Goal: Task Accomplishment & Management: Complete application form

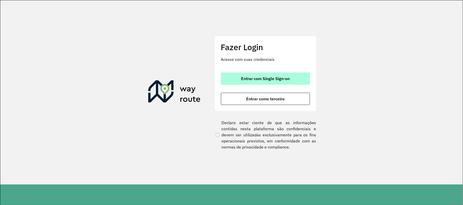
click at [257, 77] on span "Entrar com Single Sign-on" at bounding box center [265, 79] width 49 height 4
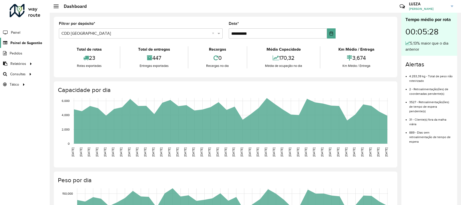
click at [29, 44] on span "Painel de Sugestão" at bounding box center [26, 42] width 32 height 5
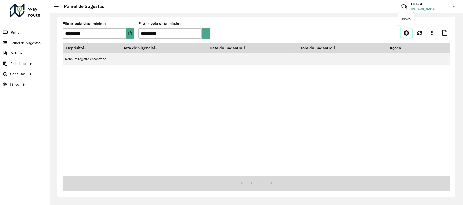
click at [408, 34] on icon at bounding box center [405, 33] width 5 height 6
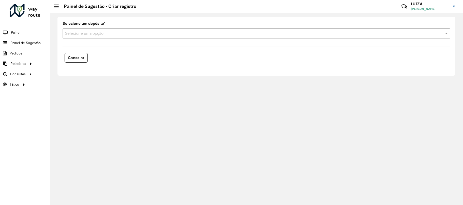
click at [96, 35] on input "text" at bounding box center [251, 34] width 372 height 6
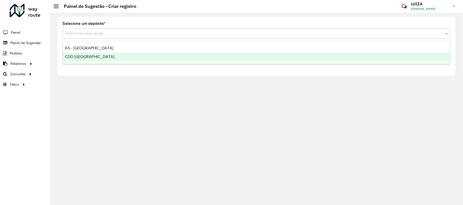
click at [92, 58] on span "CDD São José dos Campos" at bounding box center [90, 57] width 50 height 4
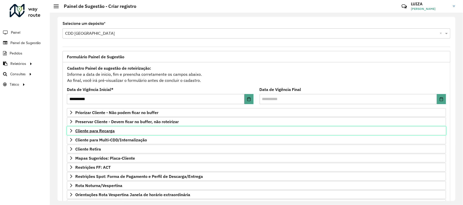
click at [104, 133] on span "Cliente para Recarga" at bounding box center [94, 131] width 39 height 4
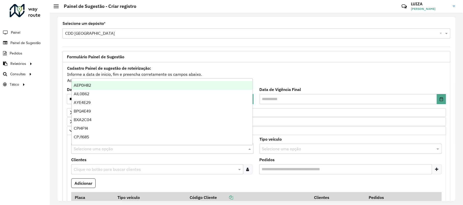
click at [104, 148] on input "text" at bounding box center [157, 149] width 167 height 6
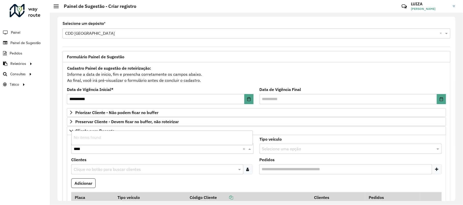
type input "***"
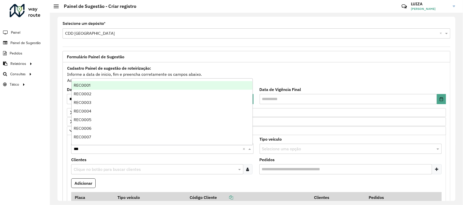
click at [98, 86] on div "REC0001" at bounding box center [162, 85] width 181 height 9
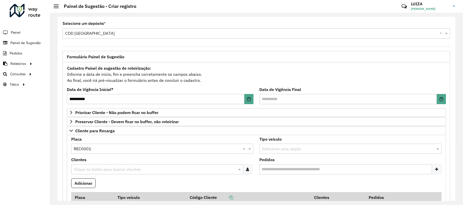
click at [94, 173] on input "text" at bounding box center [154, 170] width 164 height 6
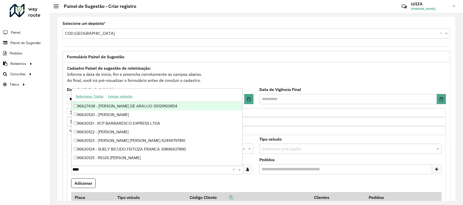
type input "*****"
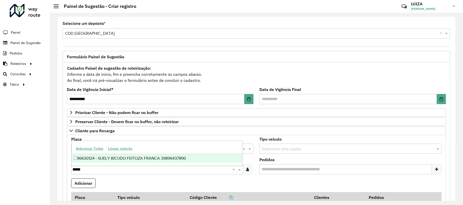
click at [125, 155] on div "96630124 - SUELY BICUDO FEITOZA FRANCA 39896437890" at bounding box center [157, 158] width 170 height 9
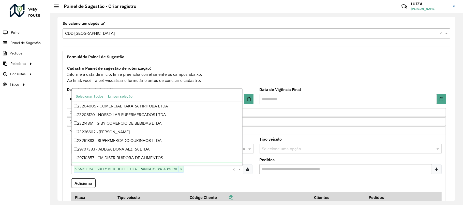
click at [123, 182] on formly-field "Adicionar" at bounding box center [256, 186] width 376 height 14
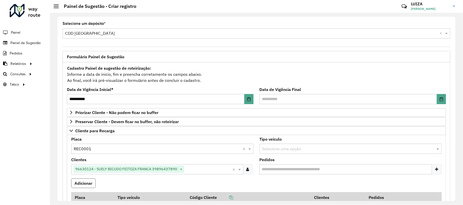
click at [88, 185] on button "Adicionar" at bounding box center [83, 184] width 24 height 10
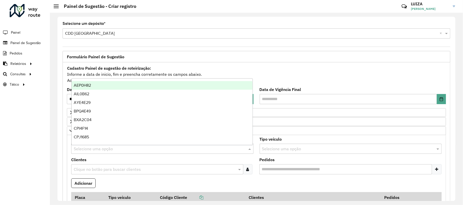
click at [101, 149] on input "text" at bounding box center [157, 149] width 167 height 6
type input "***"
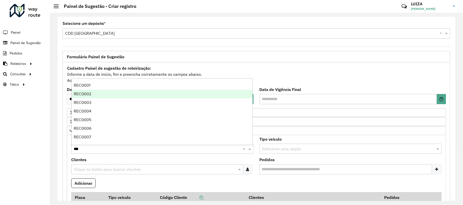
click at [87, 93] on span "REC0002" at bounding box center [83, 94] width 18 height 4
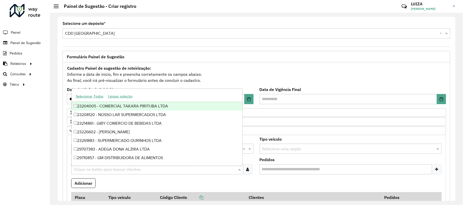
click at [94, 175] on div "Clique no botão para buscar clientes" at bounding box center [157, 170] width 172 height 10
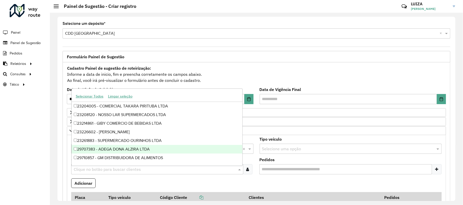
click at [123, 189] on formly-field "Adicionar" at bounding box center [256, 186] width 376 height 14
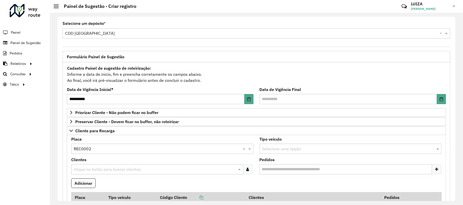
click at [123, 189] on formly-field "Adicionar" at bounding box center [256, 186] width 376 height 14
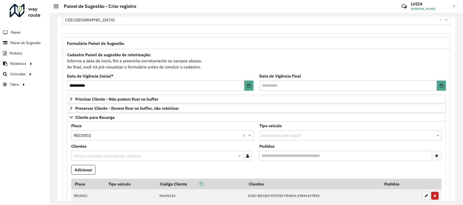
scroll to position [27, 0]
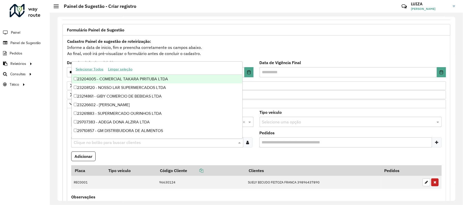
click at [106, 144] on input "text" at bounding box center [154, 143] width 164 height 6
type input "*****"
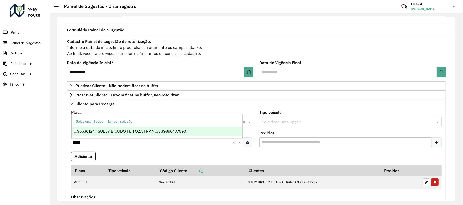
click at [125, 132] on div "96630124 - SUELY BICUDO FEITOZA FRANCA 39896437890" at bounding box center [157, 131] width 170 height 9
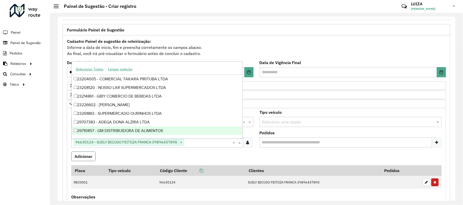
click at [84, 158] on button "Adicionar" at bounding box center [83, 157] width 24 height 10
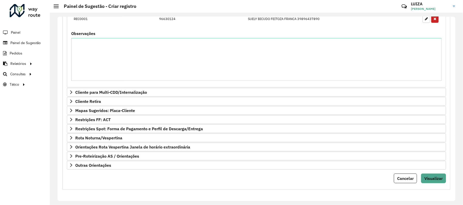
scroll to position [224, 0]
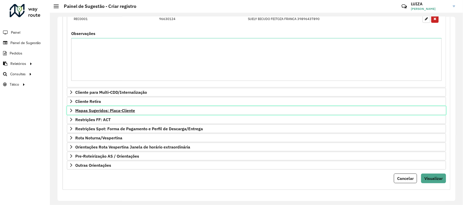
click at [104, 109] on span "Mapas Sugeridos: Placa-Cliente" at bounding box center [105, 111] width 60 height 4
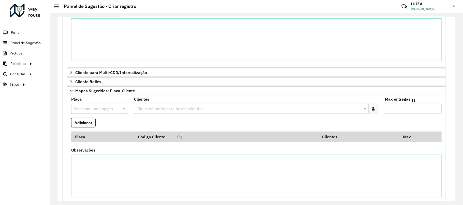
click at [160, 114] on div "Clique no botão para buscar clientes" at bounding box center [251, 109] width 234 height 10
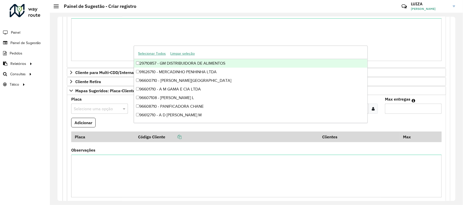
type input "****"
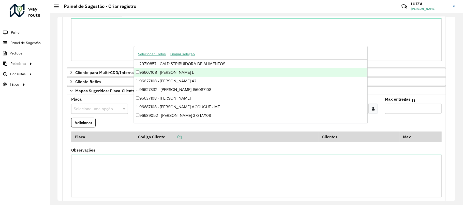
click at [227, 69] on div "96607108 - MERCADINHO SIMAFRA L" at bounding box center [250, 72] width 233 height 9
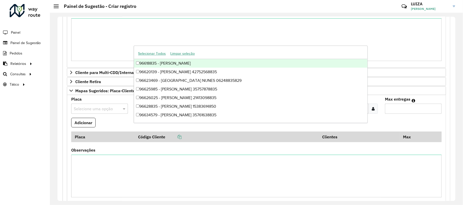
type input "*****"
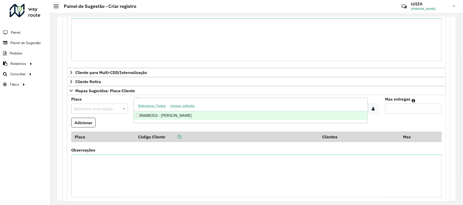
click at [191, 117] on div "96688353 - SERGIO AFFONSO JUNIOR" at bounding box center [250, 116] width 233 height 9
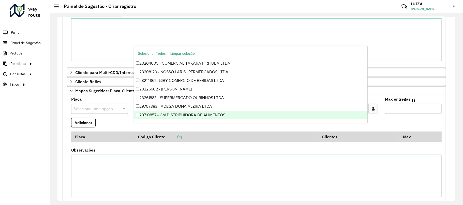
click at [419, 114] on input "Max entregas" at bounding box center [413, 109] width 57 height 10
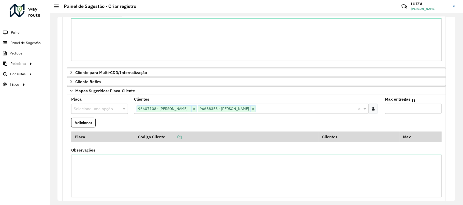
type input "**"
click at [78, 118] on formly-field "Placa Selecione uma opção" at bounding box center [99, 108] width 63 height 21
click at [82, 128] on button "Adicionar" at bounding box center [83, 123] width 24 height 10
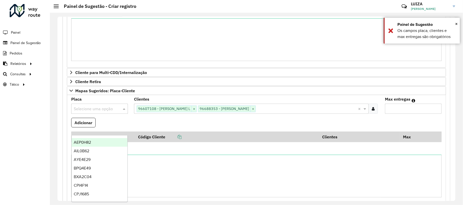
click at [117, 112] on div at bounding box center [99, 109] width 57 height 7
type input "***"
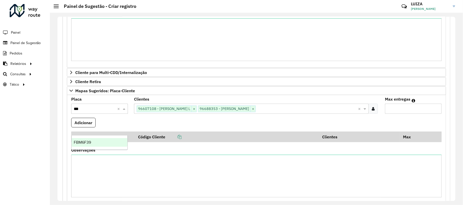
click at [113, 145] on div "FBM6F39" at bounding box center [100, 142] width 56 height 9
click at [78, 128] on button "Adicionar" at bounding box center [83, 123] width 24 height 10
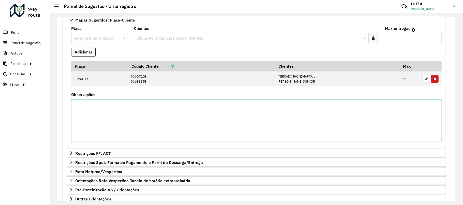
scroll to position [302, 0]
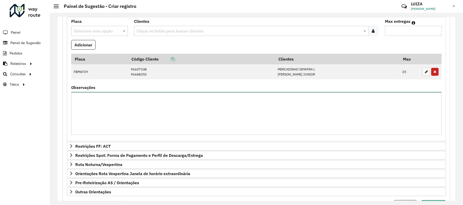
click at [309, 133] on textarea "Observações" at bounding box center [256, 113] width 370 height 43
type textarea "*"
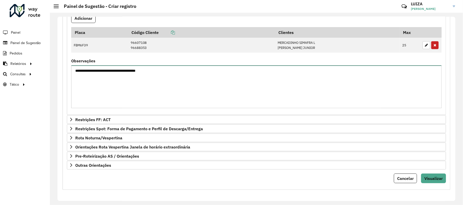
scroll to position [355, 0]
type textarea "**********"
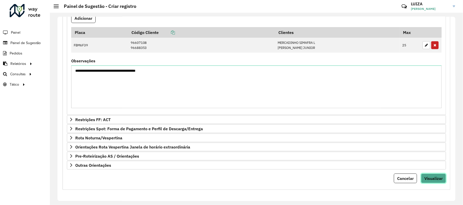
click at [430, 182] on button "Visualizar" at bounding box center [433, 179] width 25 height 10
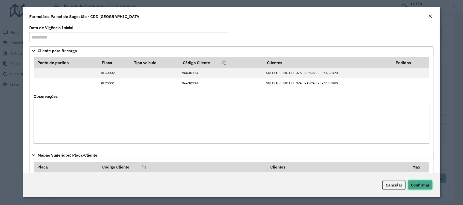
click at [420, 189] on button "Confirmar" at bounding box center [419, 186] width 25 height 10
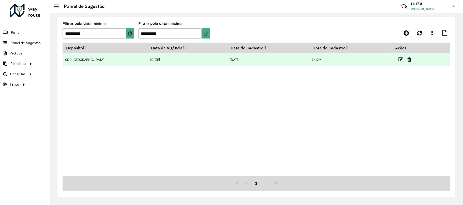
click at [396, 57] on td at bounding box center [406, 59] width 30 height 13
click at [398, 58] on icon at bounding box center [400, 59] width 5 height 5
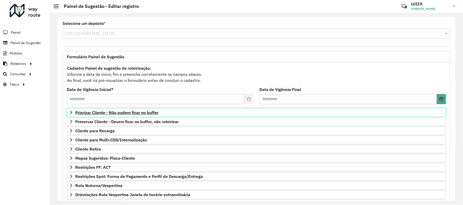
click at [117, 114] on span "Priorizar Cliente - Não podem ficar no buffer" at bounding box center [116, 113] width 83 height 4
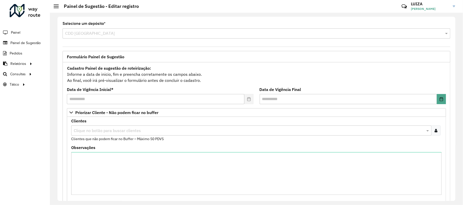
click at [128, 129] on input "text" at bounding box center [248, 131] width 352 height 6
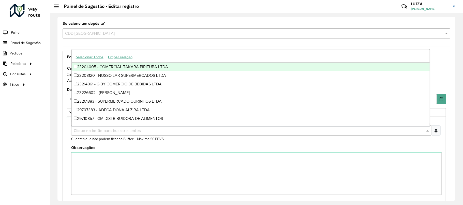
click at [128, 129] on input "text" at bounding box center [248, 131] width 352 height 6
click at [171, 150] on div "Observações" at bounding box center [256, 170] width 370 height 49
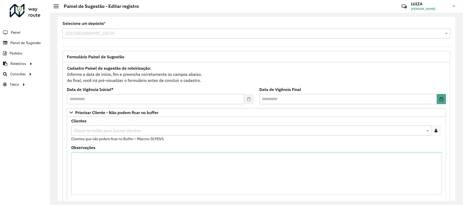
click at [434, 132] on icon at bounding box center [435, 131] width 3 height 4
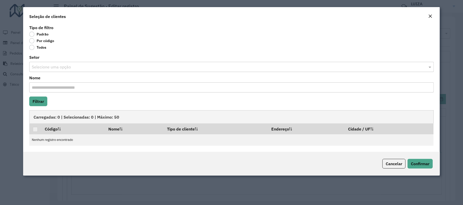
click at [40, 42] on label "Por código" at bounding box center [41, 40] width 25 height 5
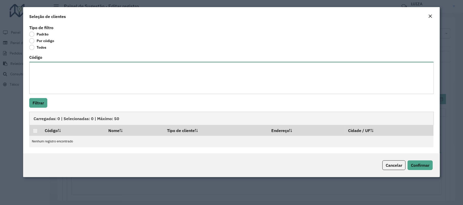
click at [48, 73] on textarea "Código" at bounding box center [231, 78] width 404 height 32
paste textarea "***** ***** ***** ***** ***** ***** ***** *****"
type textarea "***** ***** ***** ***** ***** ***** ***** *****"
click at [36, 101] on button "Filtrar" at bounding box center [38, 103] width 18 height 10
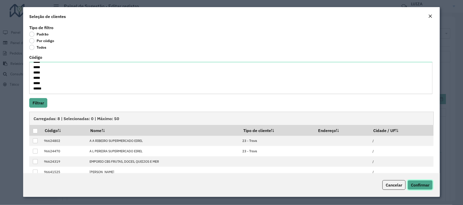
click at [420, 184] on span "Confirmar" at bounding box center [419, 185] width 19 height 5
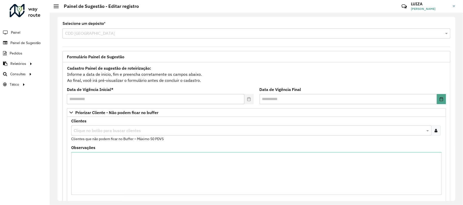
drag, startPoint x: 455, startPoint y: 114, endPoint x: 452, endPoint y: 129, distance: 15.5
click at [452, 129] on div "**********" at bounding box center [256, 109] width 398 height 185
click at [331, 70] on div "Cadastro Painel de sugestão de roteirização: Informe a data de inicio, fim e pr…" at bounding box center [256, 74] width 379 height 19
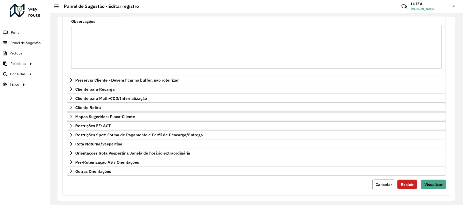
scroll to position [135, 0]
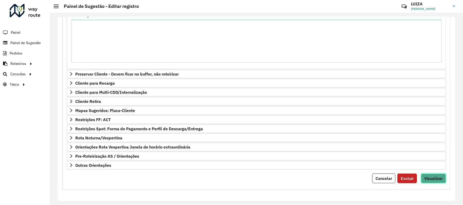
click at [435, 182] on button "Visualizar" at bounding box center [433, 179] width 25 height 10
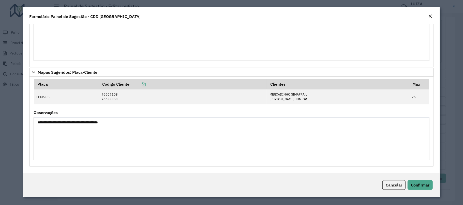
scroll to position [0, 0]
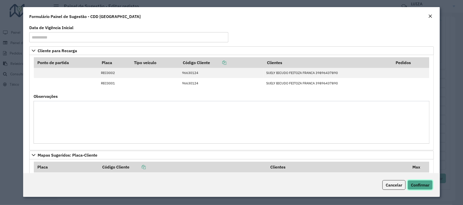
click at [416, 183] on span "Confirmar" at bounding box center [419, 185] width 19 height 5
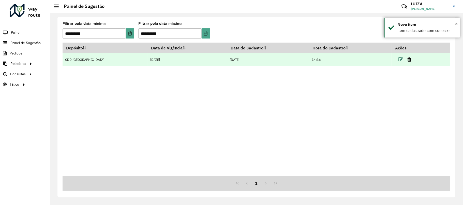
click at [401, 60] on icon at bounding box center [400, 59] width 5 height 5
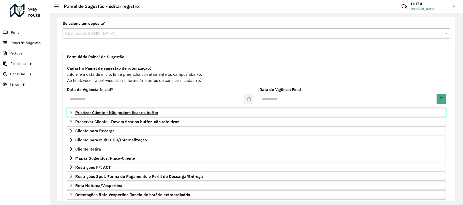
click at [135, 111] on span "Priorizar Cliente - Não podem ficar no buffer" at bounding box center [116, 113] width 83 height 4
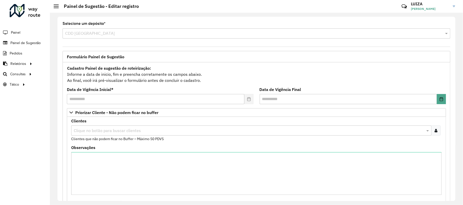
click at [434, 133] on icon at bounding box center [435, 131] width 3 height 4
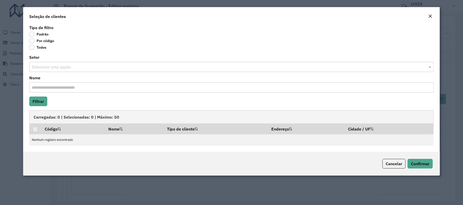
click at [47, 39] on label "Por código" at bounding box center [41, 40] width 25 height 5
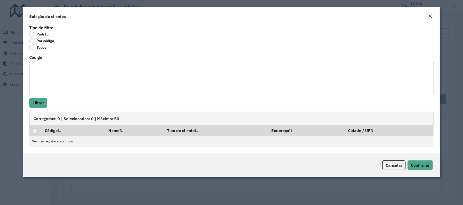
click at [50, 74] on textarea "Código" at bounding box center [231, 78] width 404 height 32
paste textarea "***** ***** ***** ***** ***** ***** ***** *****"
type textarea "***** ***** ***** ***** ***** ***** ***** *****"
click at [37, 104] on button "Filtrar" at bounding box center [38, 103] width 18 height 10
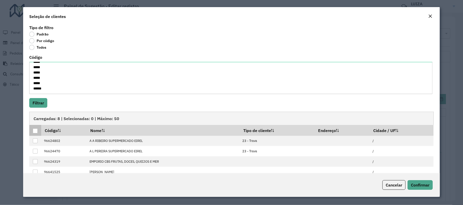
click at [36, 132] on div at bounding box center [35, 131] width 5 height 5
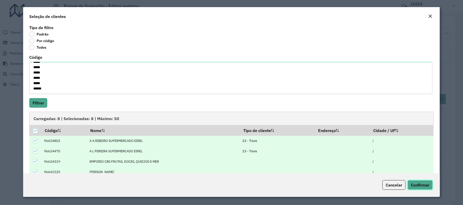
click at [421, 182] on button "Confirmar" at bounding box center [419, 186] width 25 height 10
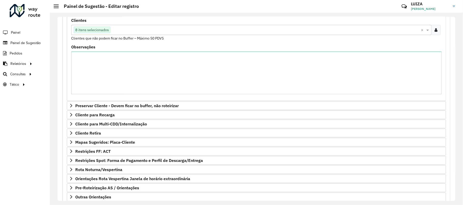
scroll to position [135, 0]
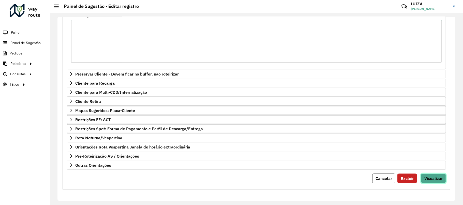
click at [427, 174] on button "Visualizar" at bounding box center [433, 179] width 25 height 10
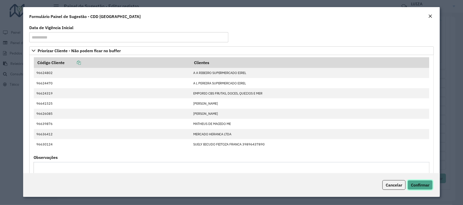
click at [426, 185] on span "Confirmar" at bounding box center [419, 185] width 19 height 5
